Goal: Task Accomplishment & Management: Manage account settings

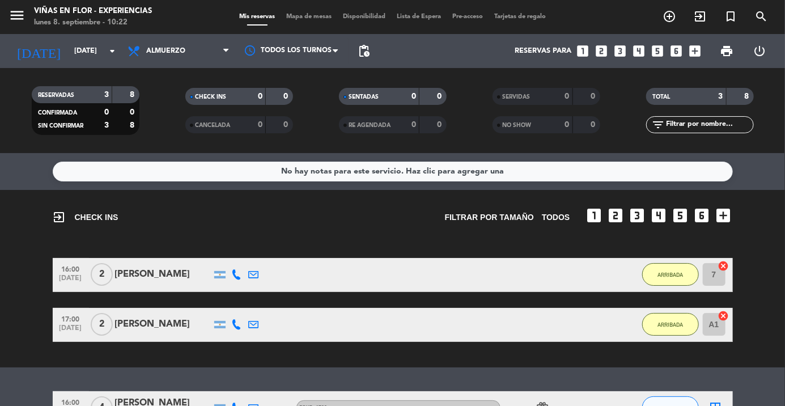
click at [105, 57] on icon "arrow_drop_down" at bounding box center [112, 51] width 14 height 14
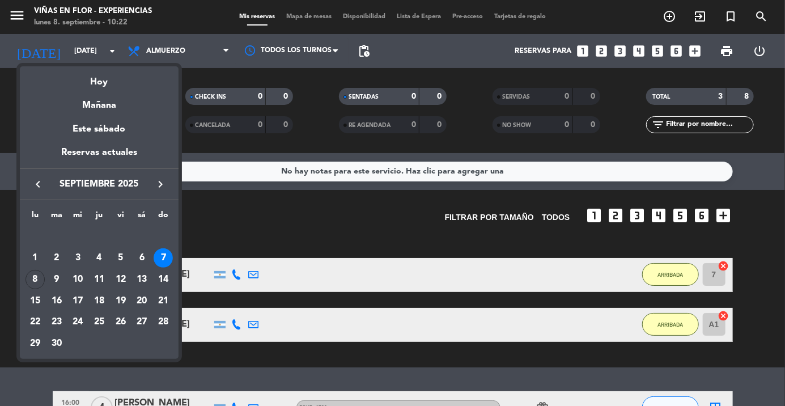
click at [39, 285] on div "8" at bounding box center [35, 279] width 19 height 19
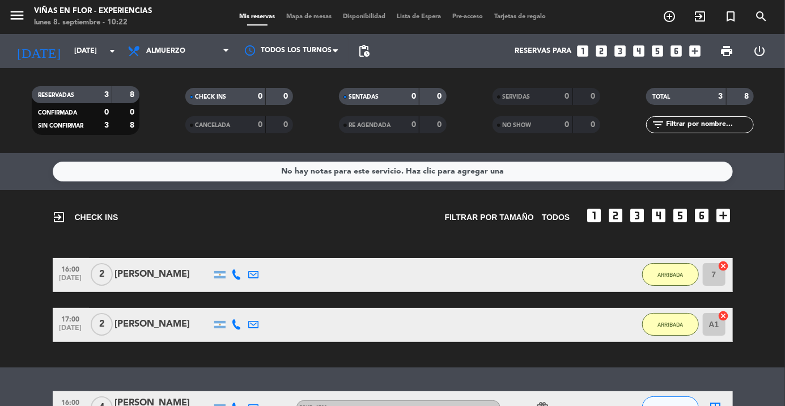
type input "[DATE]"
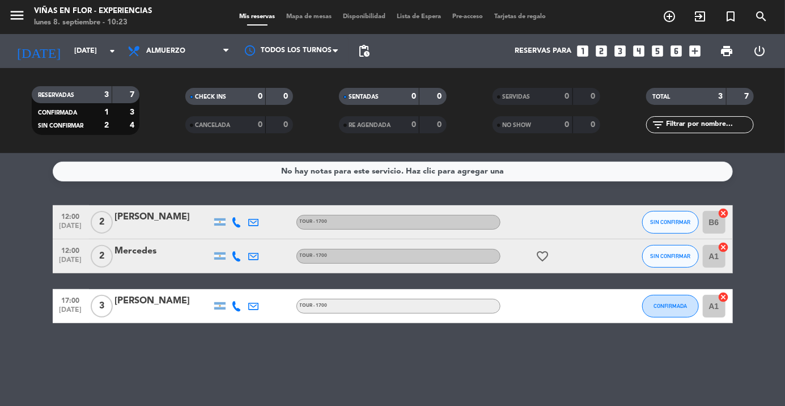
click at [14, 14] on icon "menu" at bounding box center [17, 15] width 17 height 17
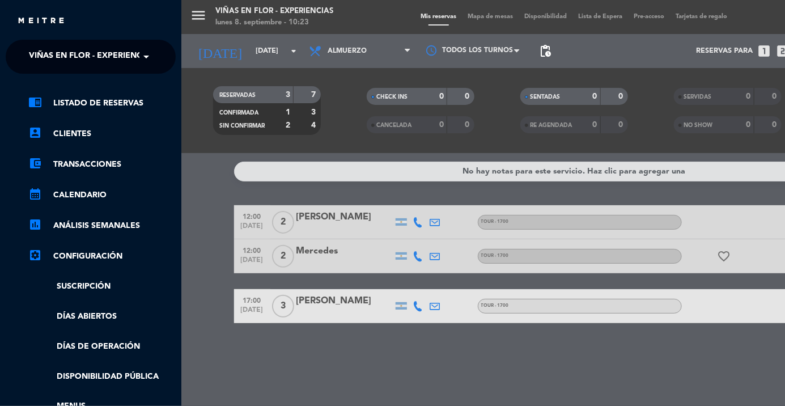
click at [146, 54] on span at bounding box center [148, 57] width 19 height 24
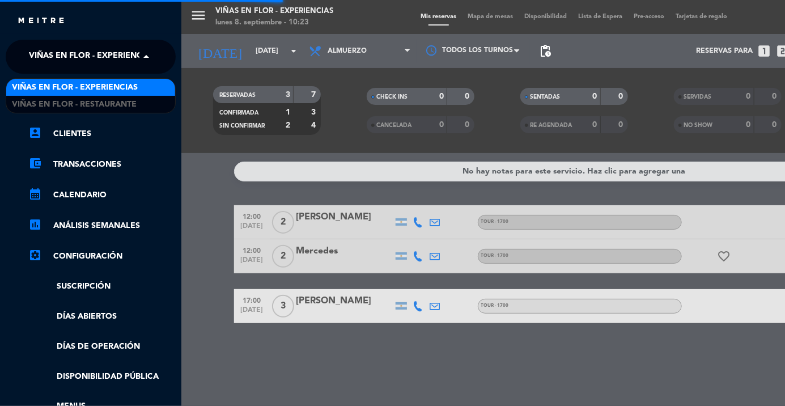
click at [125, 104] on span "Viñas en Flor - Restaurante" at bounding box center [74, 104] width 125 height 13
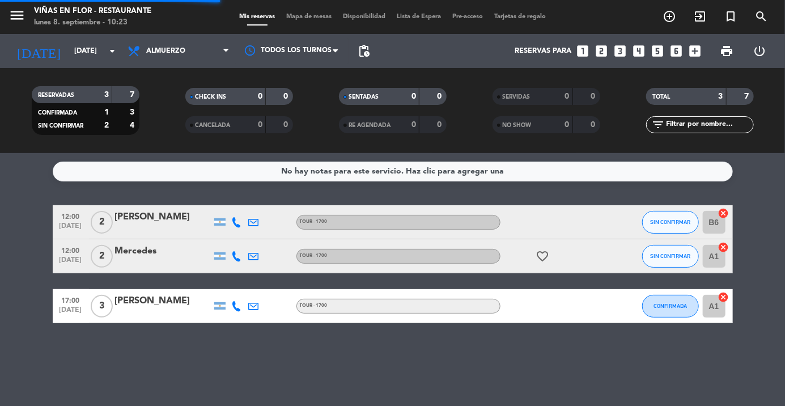
click at [152, 145] on div "RESERVADAS 3 7 CONFIRMADA 1 3 SIN CONFIRMAR 2 4 CHECK INS 0 0 CANCELADA 0 0 SEN…" at bounding box center [392, 110] width 785 height 85
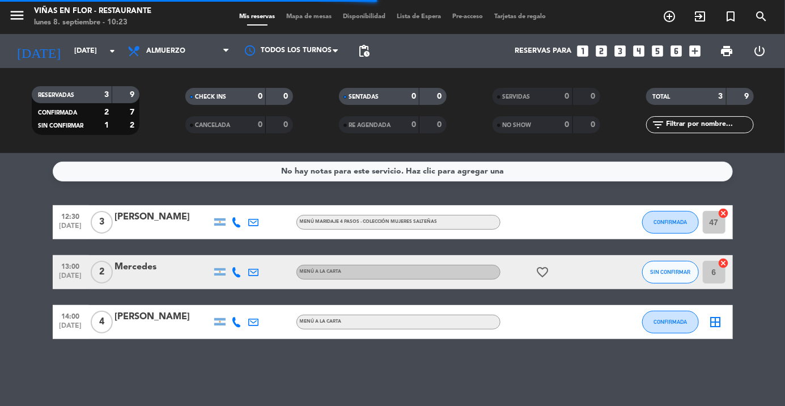
click at [151, 133] on filter-checkbox "RESERVADAS 3 9 CONFIRMADA 2 7 SIN CONFIRMAR 1 2" at bounding box center [86, 110] width 154 height 49
click at [25, 22] on icon "menu" at bounding box center [17, 15] width 17 height 17
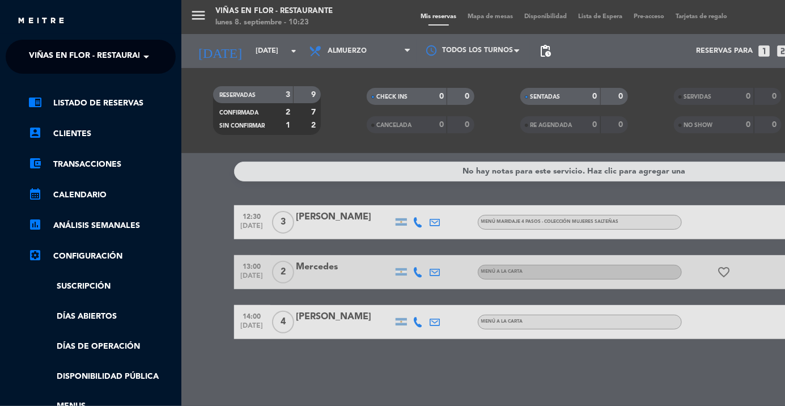
click at [132, 54] on span "Viñas en Flor - Restaurante" at bounding box center [91, 57] width 125 height 24
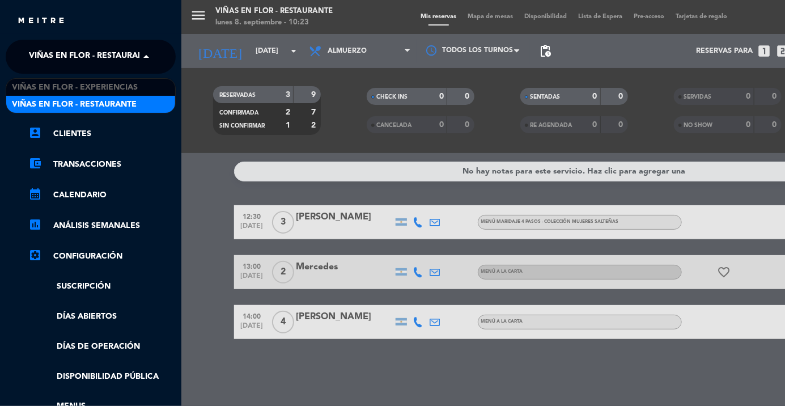
click at [185, 137] on div "menu [PERSON_NAME] en Flor - Restaurante [DATE] 8. septiembre - 10:23 Mis reser…" at bounding box center [573, 203] width 785 height 406
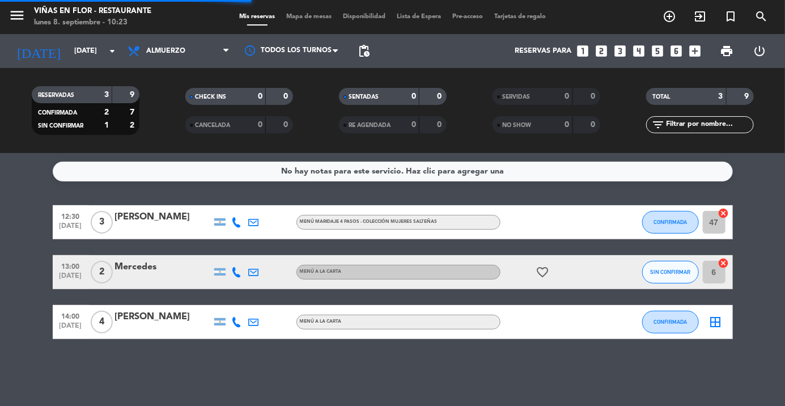
click at [85, 9] on div "Viñas en Flor - Restaurante" at bounding box center [92, 11] width 117 height 11
click at [52, 23] on div "lunes 8. septiembre - 10:23" at bounding box center [92, 22] width 117 height 11
click at [24, 10] on icon "menu" at bounding box center [17, 15] width 17 height 17
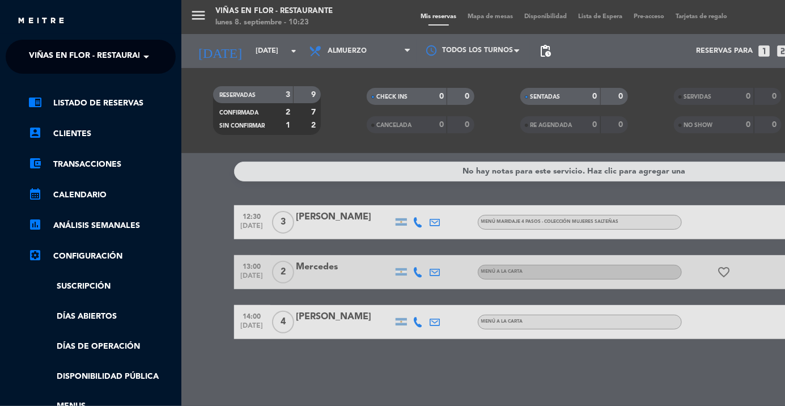
click at [139, 53] on span at bounding box center [148, 57] width 19 height 24
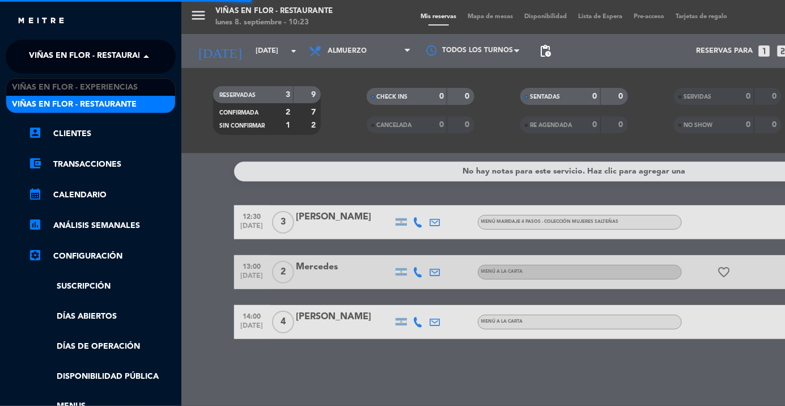
click at [118, 88] on span "Viñas en Flor - Experiencias" at bounding box center [75, 87] width 126 height 13
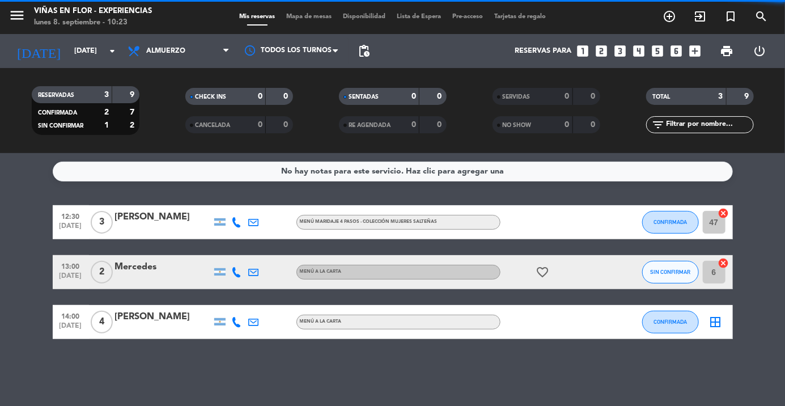
click at [162, 124] on filter-checkbox "CANCELADA 0 0" at bounding box center [239, 124] width 154 height 17
